Goal: Information Seeking & Learning: Learn about a topic

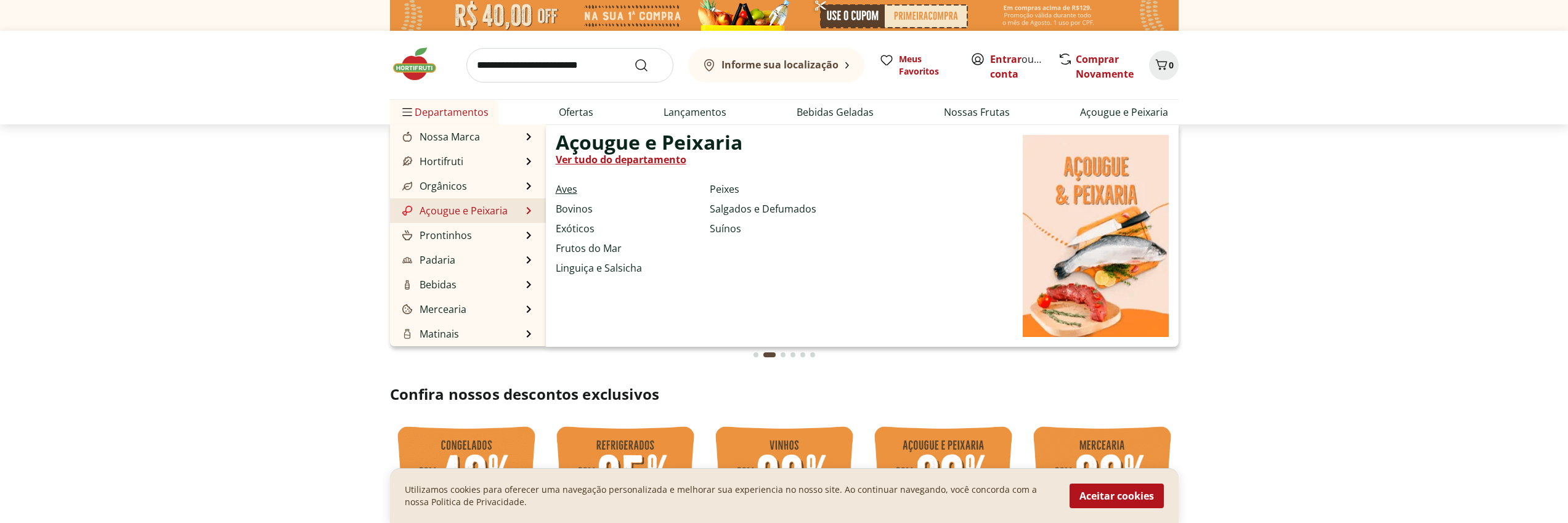
click at [568, 193] on link "Aves" at bounding box center [566, 189] width 21 height 15
select select "**********"
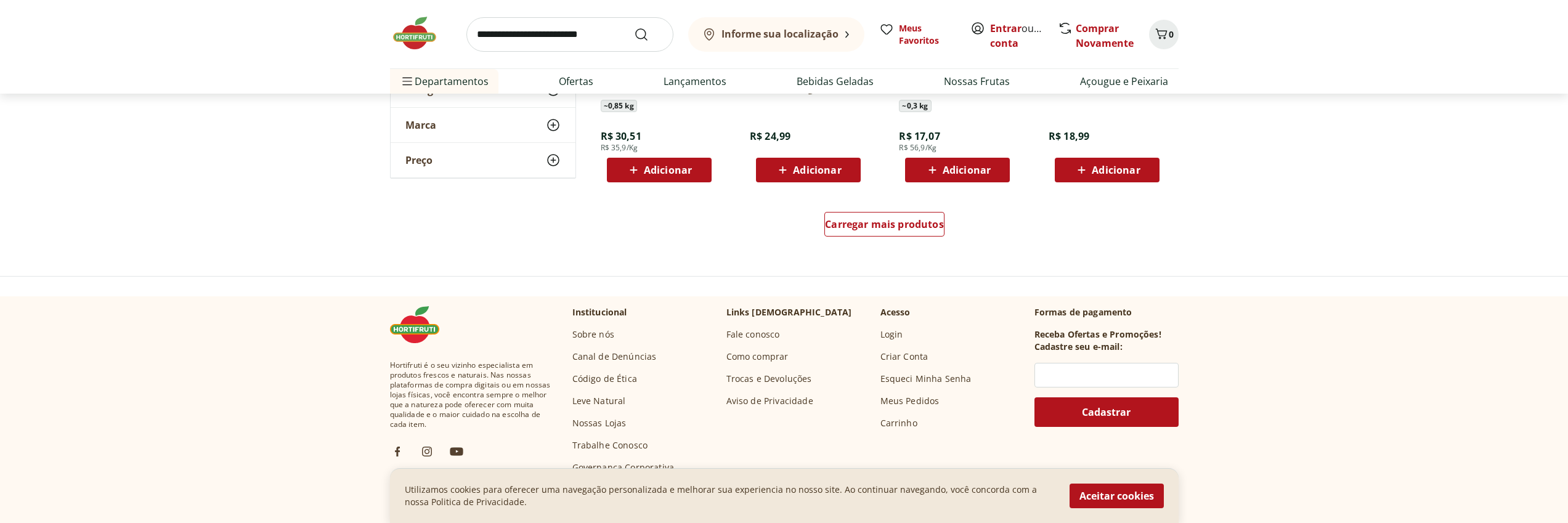
scroll to position [876, 0]
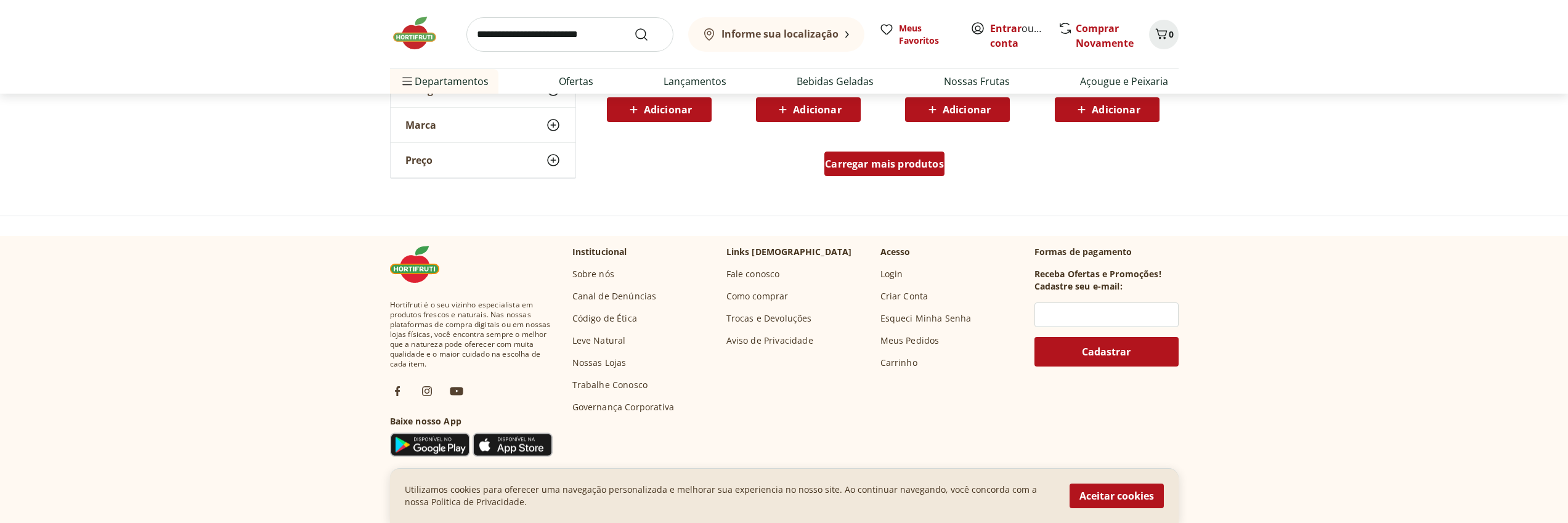
click at [888, 171] on div "Carregar mais produtos" at bounding box center [884, 164] width 120 height 25
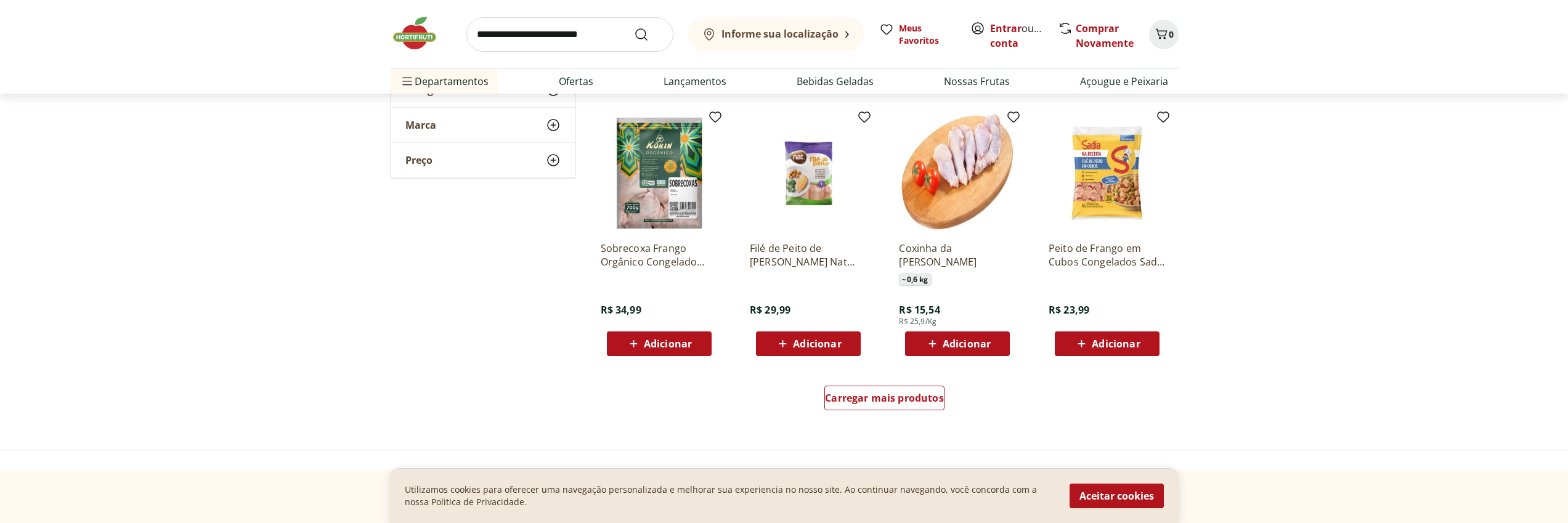
scroll to position [1448, 0]
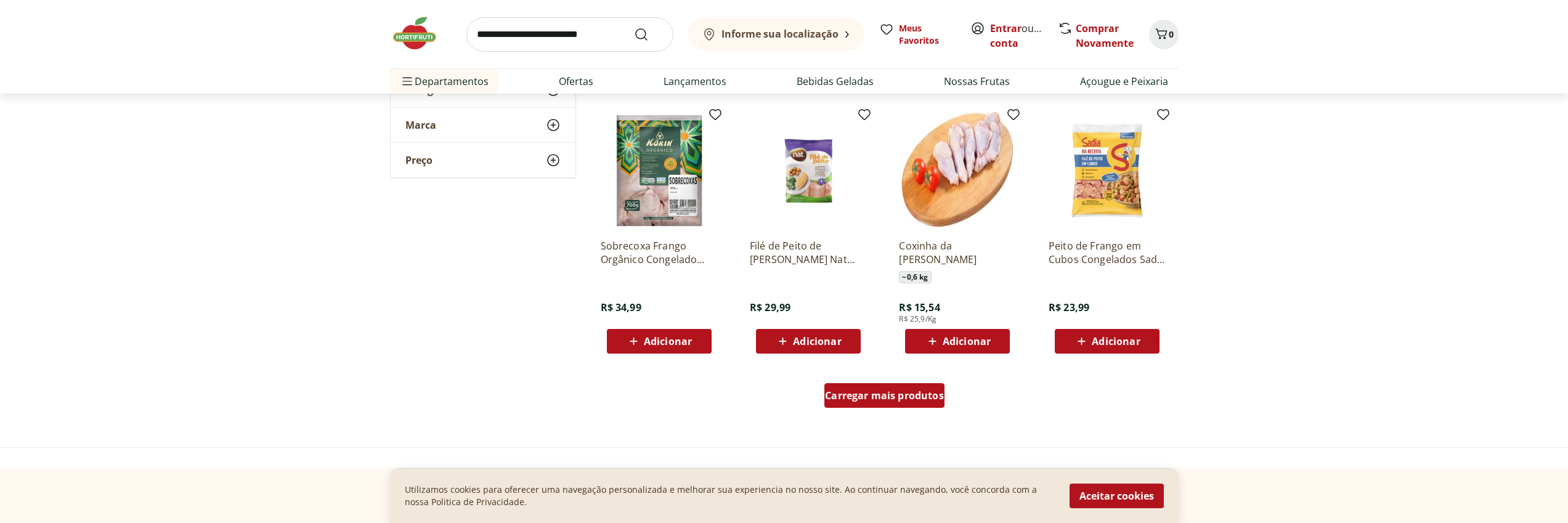
click at [900, 398] on span "Carregar mais produtos" at bounding box center [885, 395] width 119 height 10
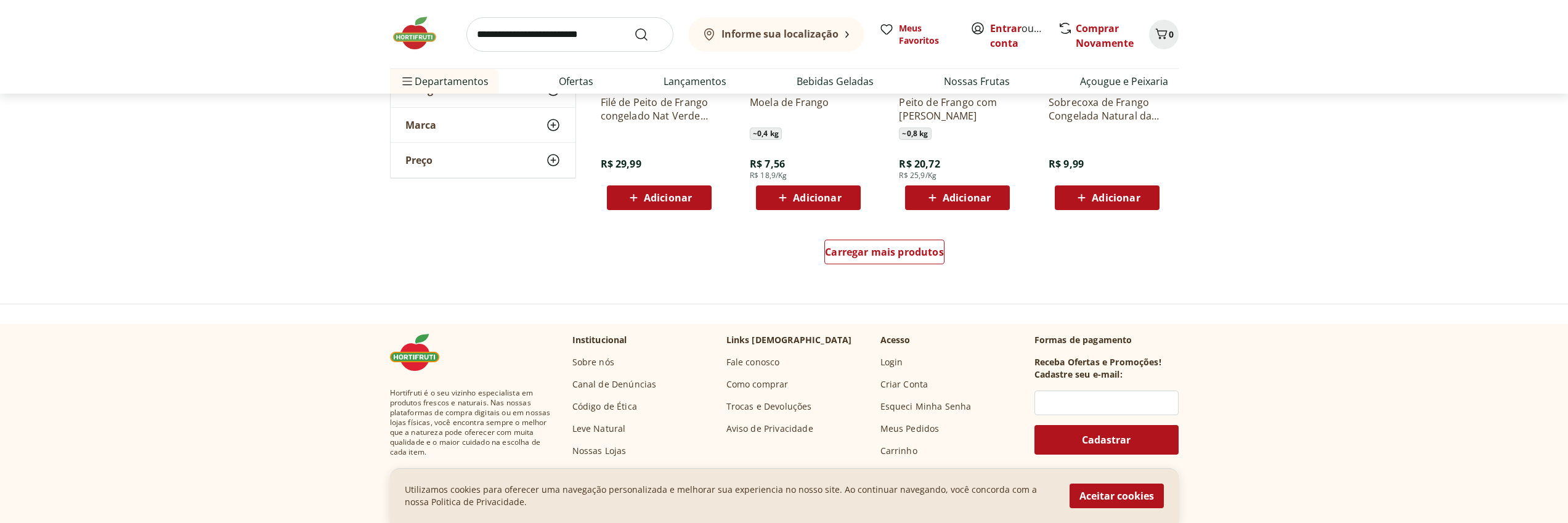
scroll to position [2459, 0]
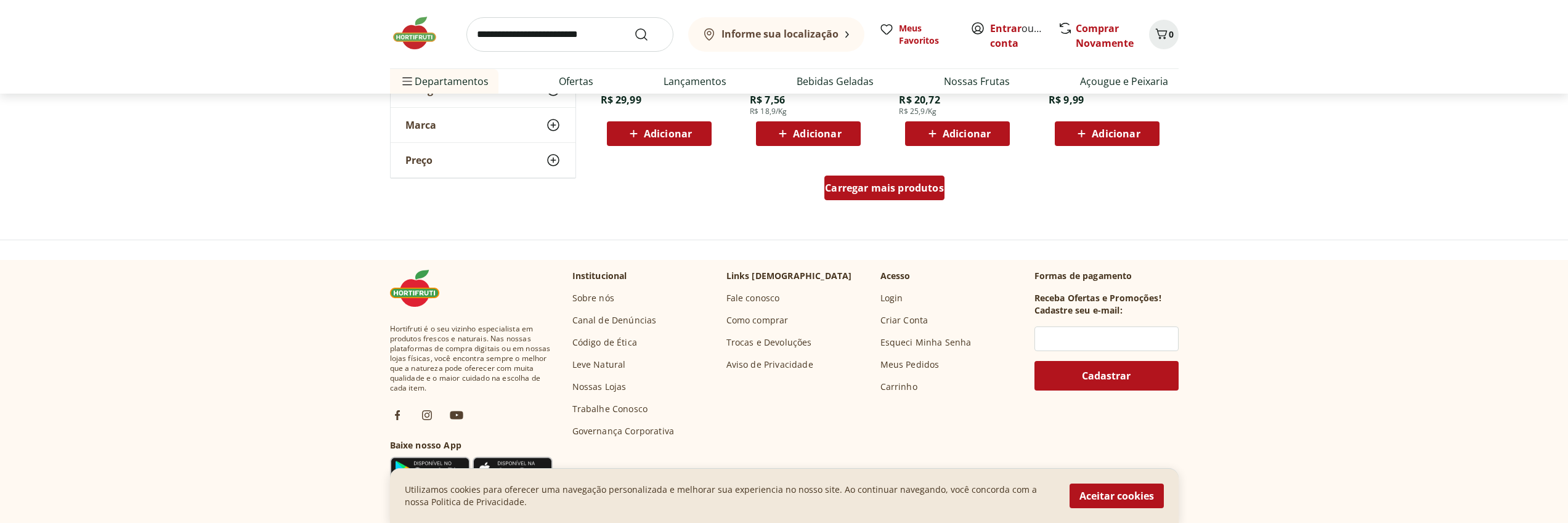
click at [875, 200] on link "Carregar mais produtos" at bounding box center [884, 190] width 120 height 29
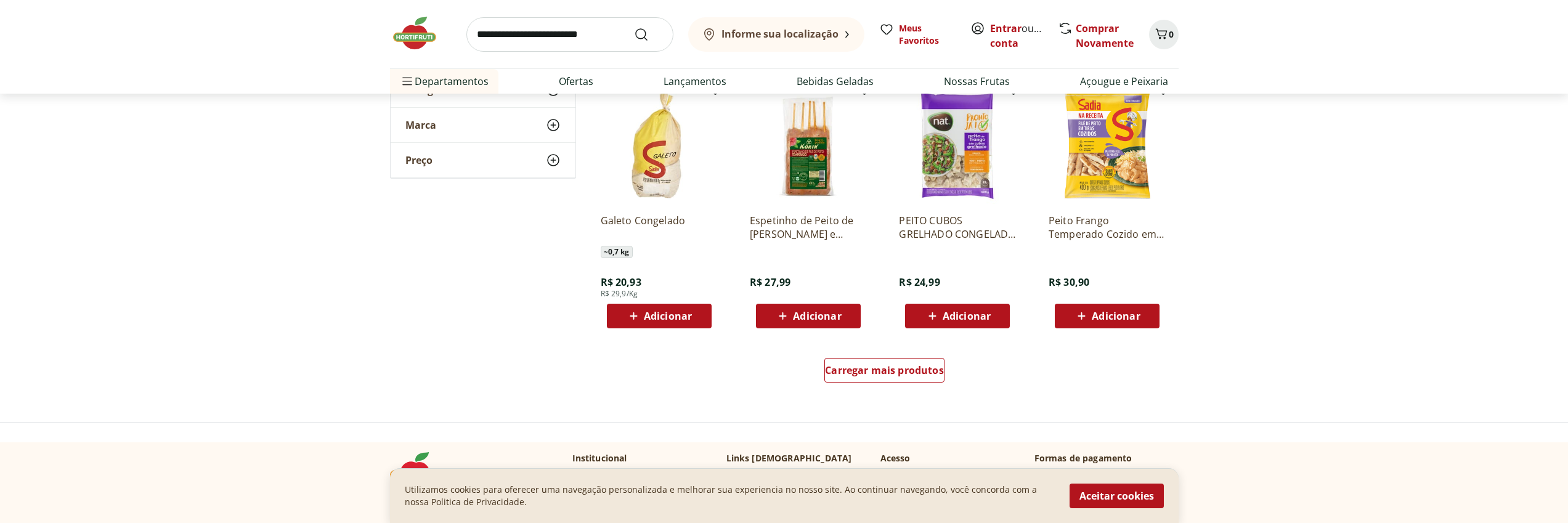
scroll to position [3087, 0]
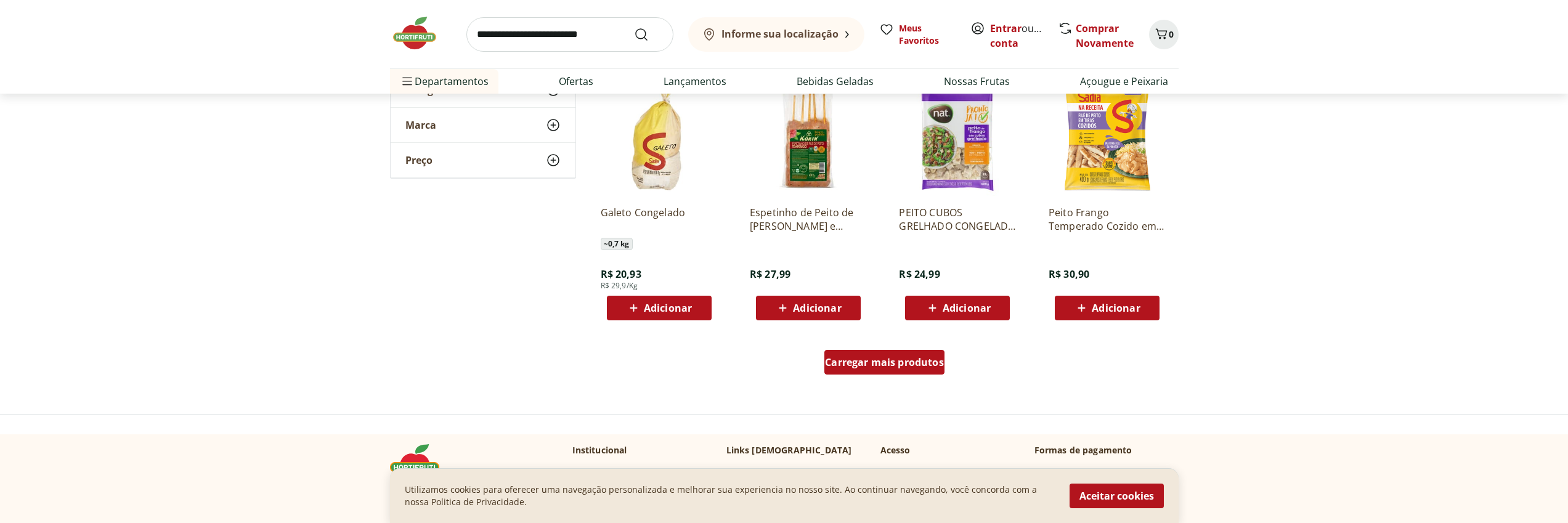
click at [881, 367] on span "Carregar mais produtos" at bounding box center [885, 361] width 119 height 10
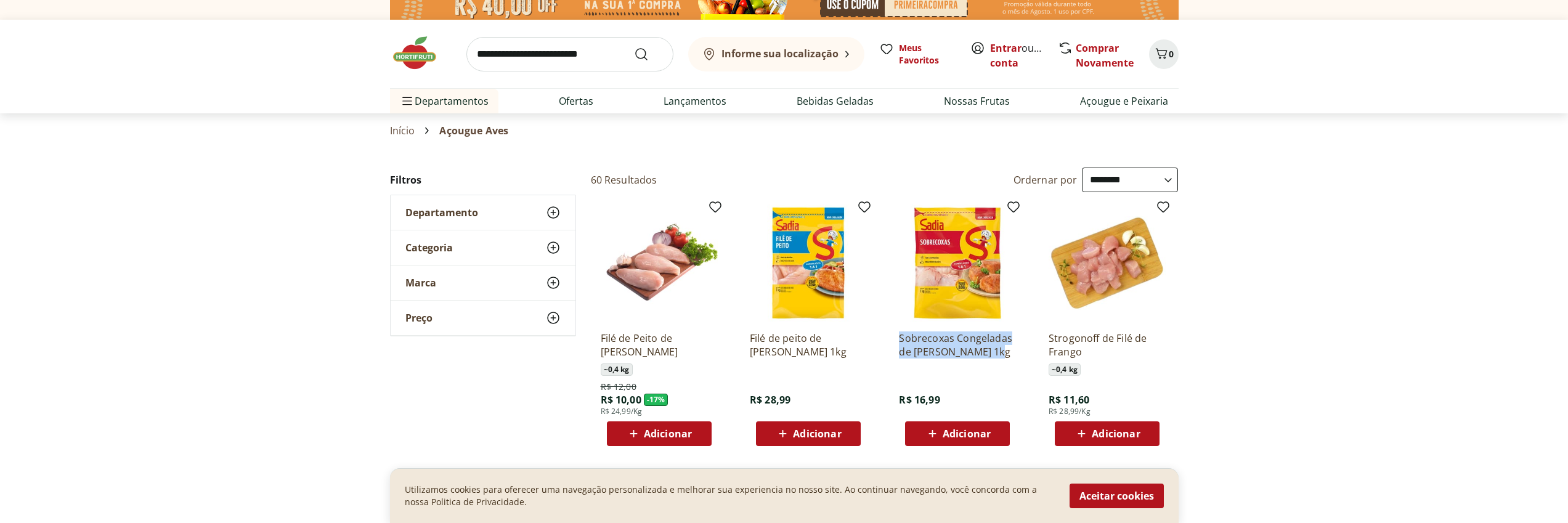
scroll to position [0, 0]
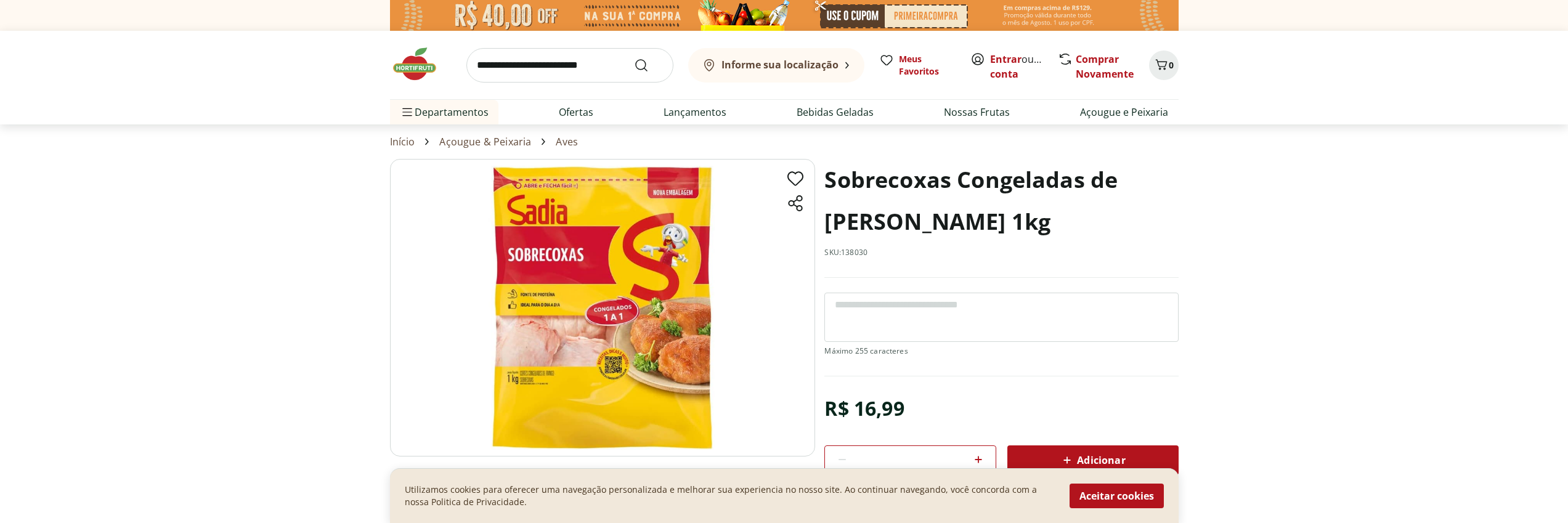
click at [471, 143] on link "Açougue & Peixaria" at bounding box center [484, 141] width 92 height 11
select select "**********"
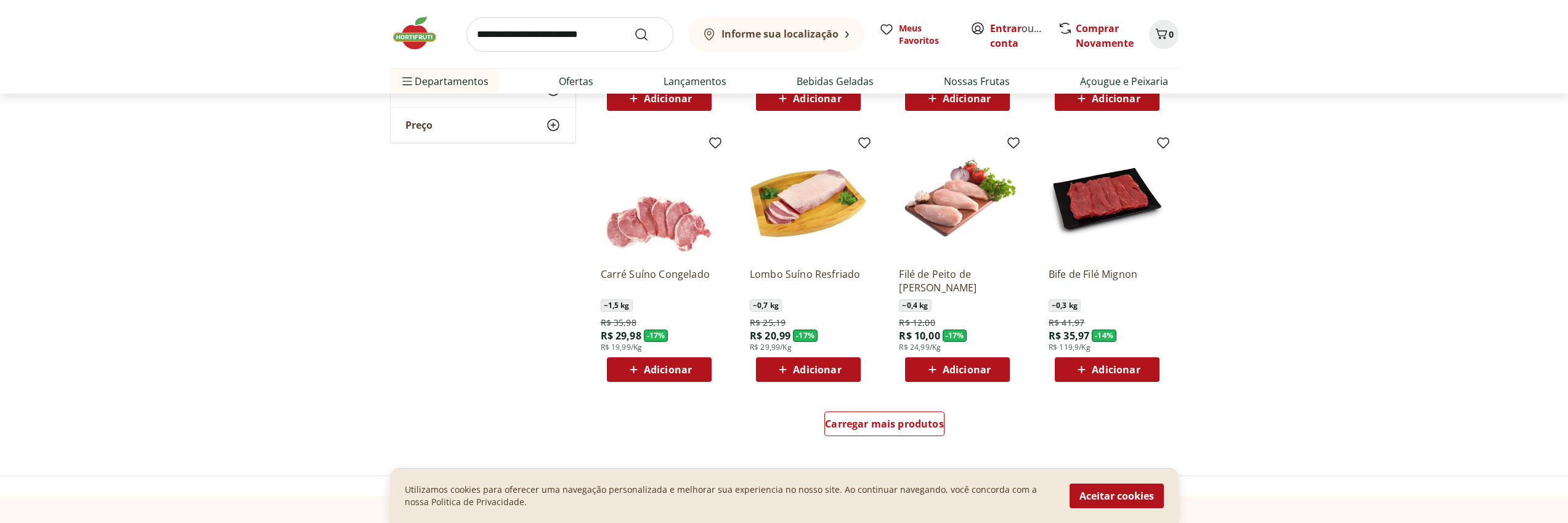
scroll to position [618, 0]
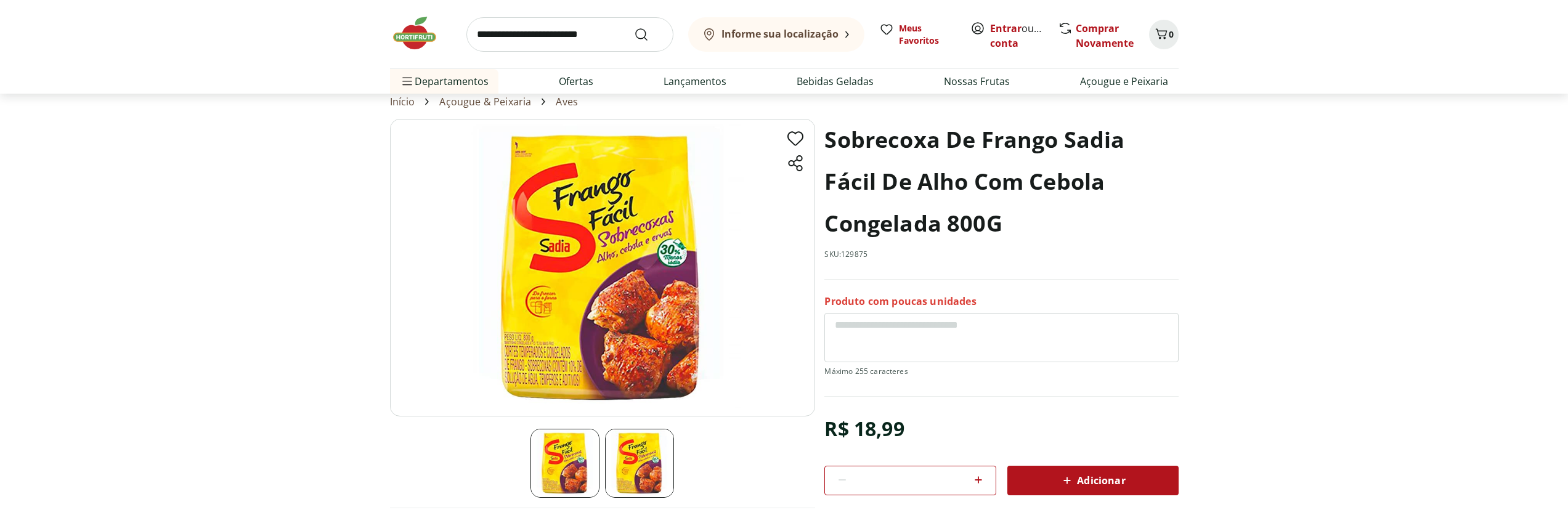
scroll to position [81, 0]
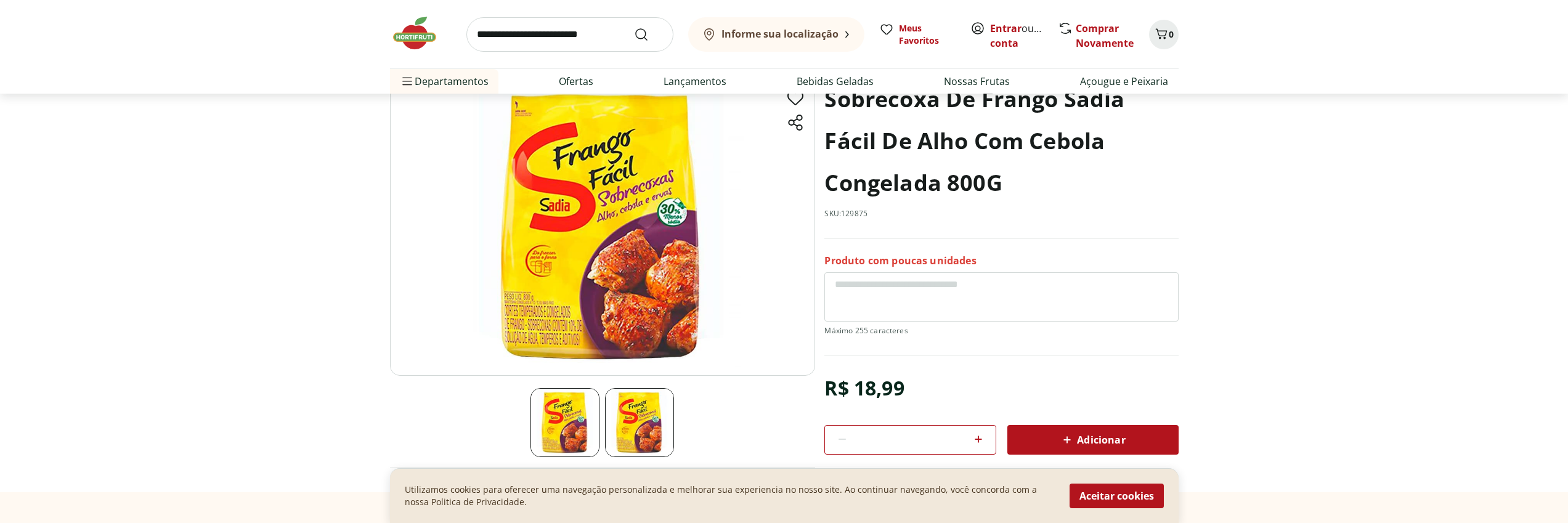
click at [628, 432] on img at bounding box center [640, 423] width 69 height 69
